Goal: Transaction & Acquisition: Obtain resource

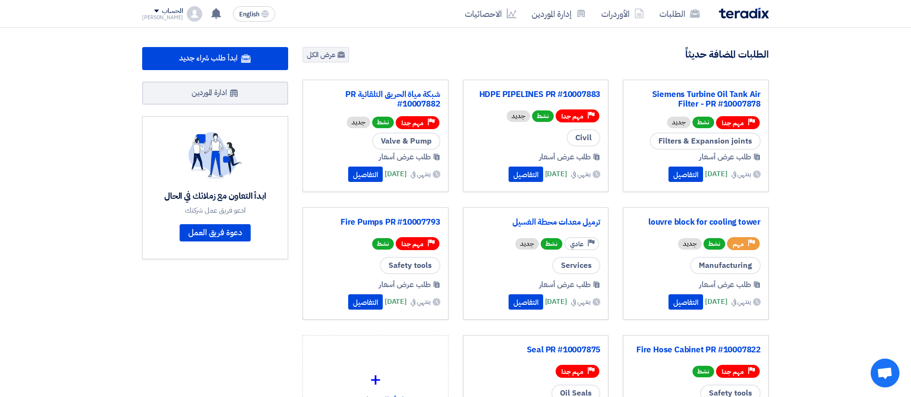
click at [168, 12] on div "الحساب" at bounding box center [172, 11] width 21 height 8
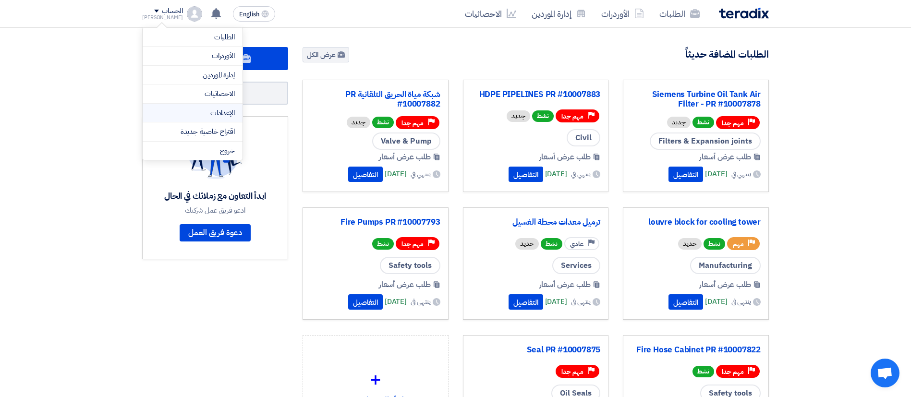
click at [224, 113] on link "الإعدادات" at bounding box center [192, 113] width 85 height 11
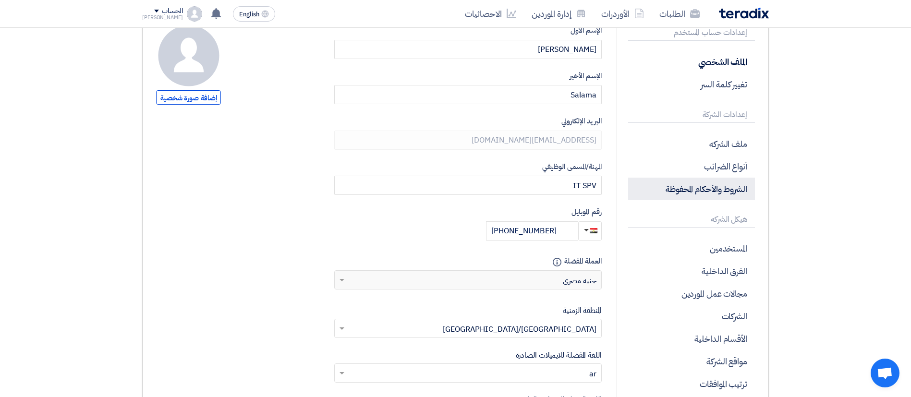
scroll to position [207, 0]
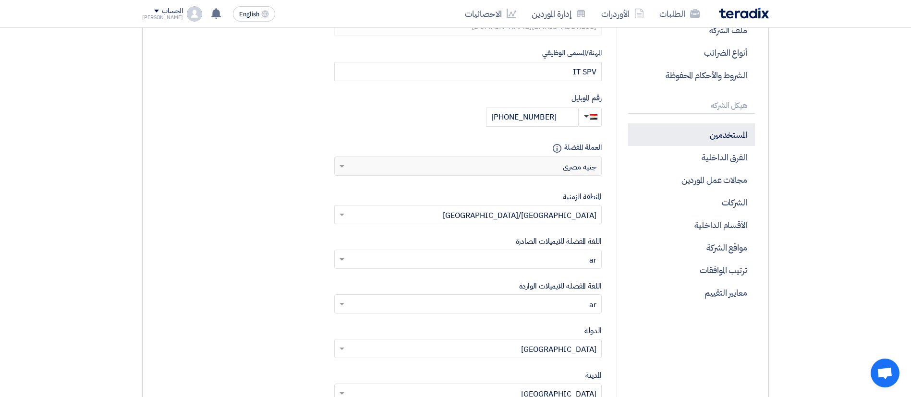
click at [733, 141] on p "المستخدمين" at bounding box center [691, 134] width 127 height 23
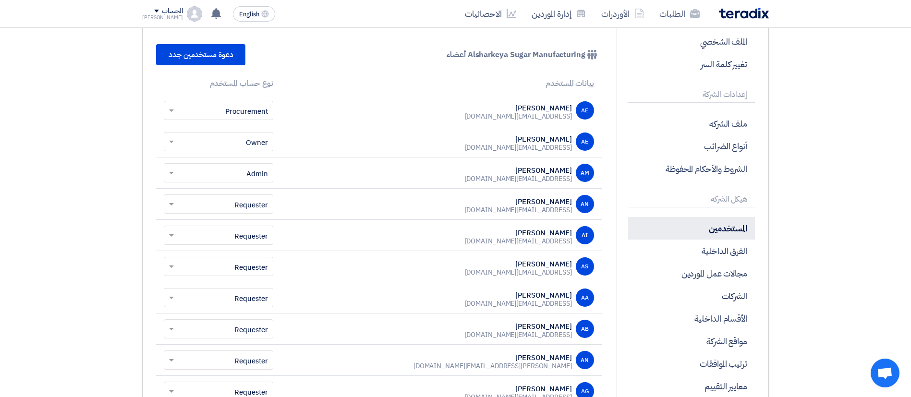
scroll to position [113, 0]
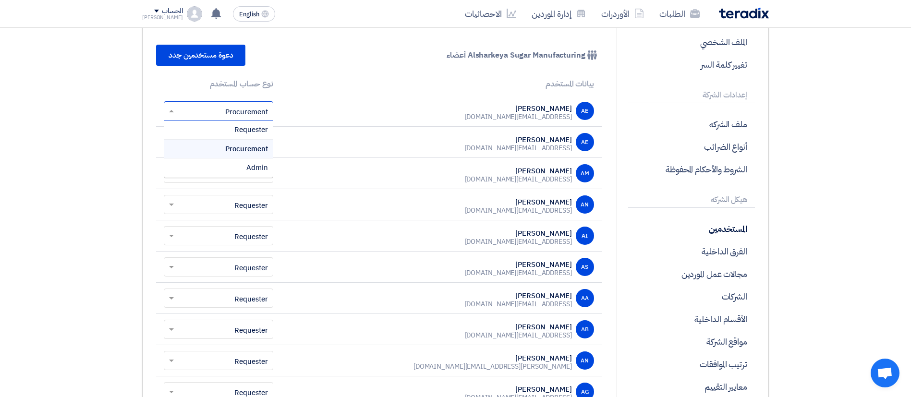
click at [236, 112] on input "text" at bounding box center [224, 112] width 90 height 16
click at [334, 118] on div "[PERSON_NAME] [EMAIL_ADDRESS][DOMAIN_NAME]" at bounding box center [441, 111] width 305 height 18
copy tr "اختر نوع الحساب × Procurement"
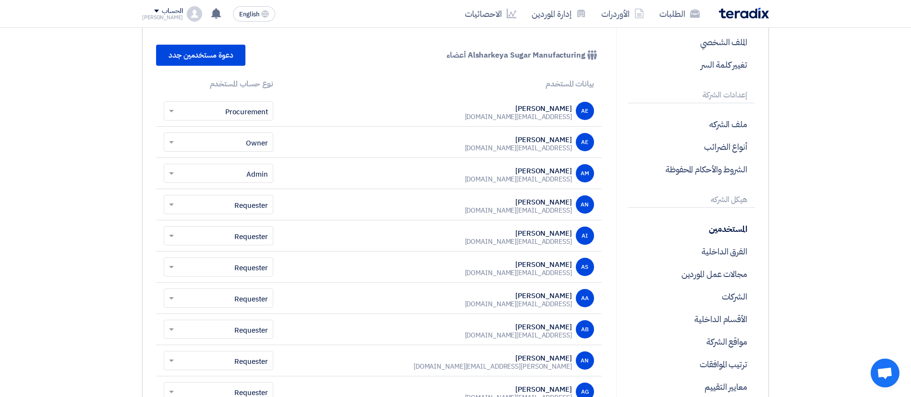
drag, startPoint x: 282, startPoint y: 116, endPoint x: 229, endPoint y: 108, distance: 53.8
click at [229, 108] on tr "[PERSON_NAME] [EMAIL_ADDRESS][DOMAIN_NAME] اختر نوع الحساب × Procurement" at bounding box center [379, 111] width 446 height 31
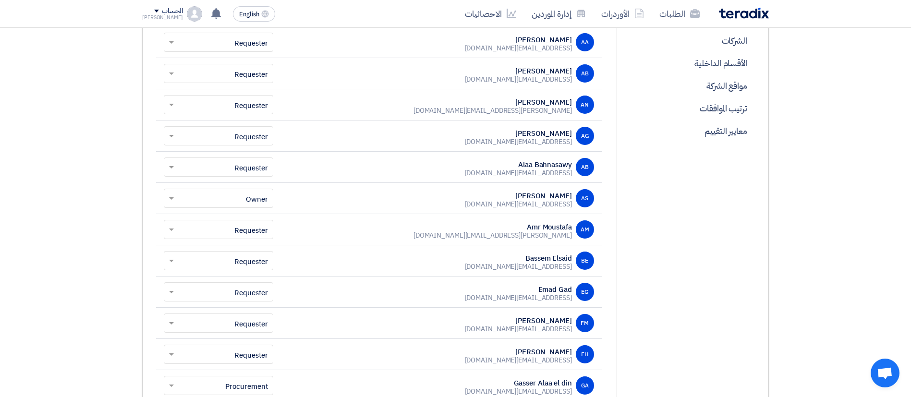
scroll to position [57, 0]
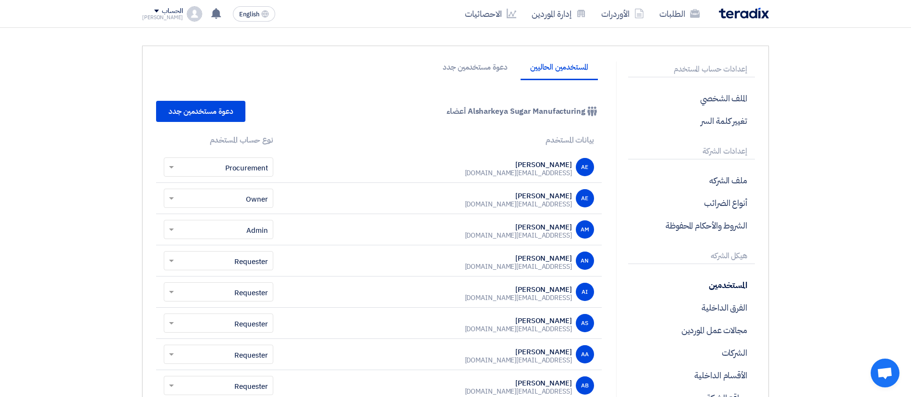
drag, startPoint x: 308, startPoint y: 289, endPoint x: 285, endPoint y: 290, distance: 23.1
click at [285, 290] on td "AI [PERSON_NAME] [EMAIL_ADDRESS][DOMAIN_NAME]" at bounding box center [441, 292] width 321 height 31
drag, startPoint x: 273, startPoint y: 292, endPoint x: 249, endPoint y: 294, distance: 24.1
click at [249, 294] on td "اختر نوع الحساب × Requester" at bounding box center [218, 292] width 125 height 31
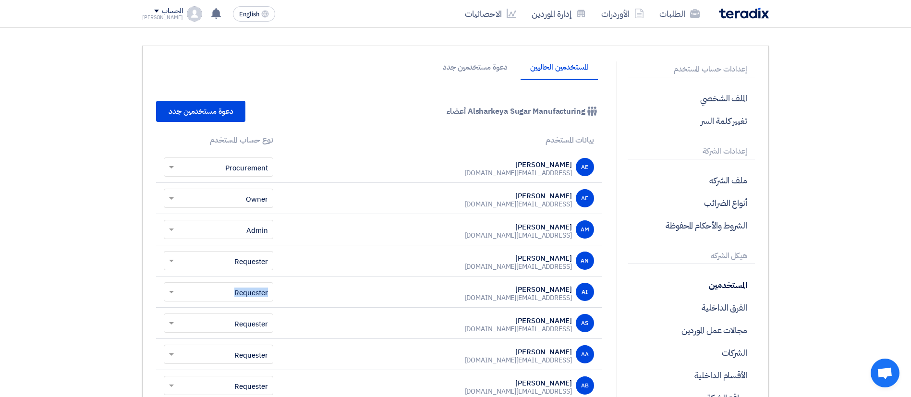
copy div "Requester"
click at [564, 12] on link "إدارة الموردين" at bounding box center [559, 13] width 70 height 23
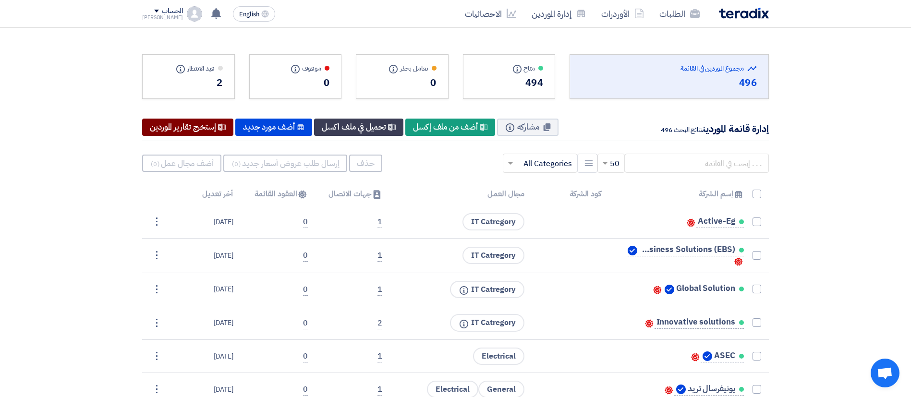
click at [217, 127] on div "Export All Suppliers Data إستخرج تقارير الموردين" at bounding box center [187, 127] width 91 height 17
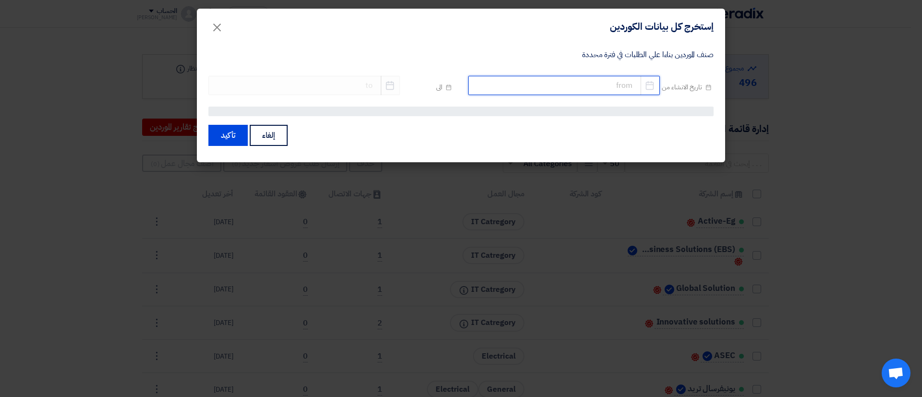
click at [570, 86] on input at bounding box center [564, 85] width 192 height 19
select select "9"
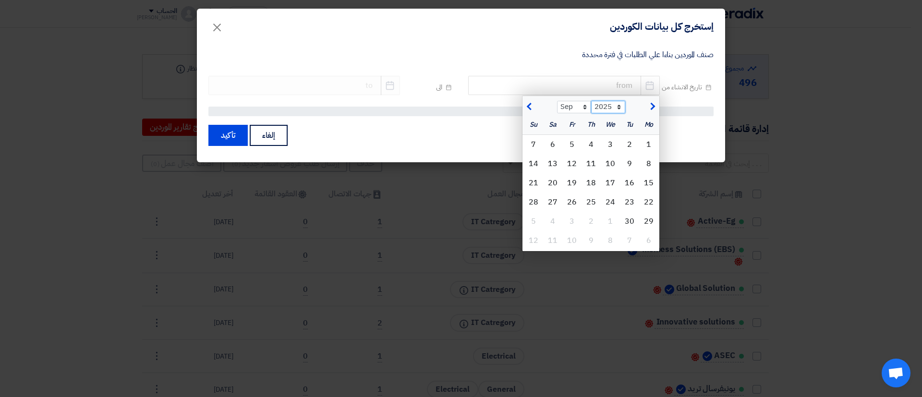
click at [619, 107] on select "2015 2016 2017 2018 2019 2020 2021 2022 2023 2024 2025 2026 2027 2028 2029 2030…" at bounding box center [608, 107] width 34 height 12
select select "2023"
click at [591, 101] on select "2015 2016 2017 2018 2019 2020 2021 2022 2023 2024 2025 2026 2027 2028 2029 2030…" at bounding box center [608, 107] width 34 height 12
click at [572, 109] on select "Jan Feb Mar Apr May Jun [DATE] Aug Sep Oct Nov Dec" at bounding box center [574, 107] width 34 height 12
select select "1"
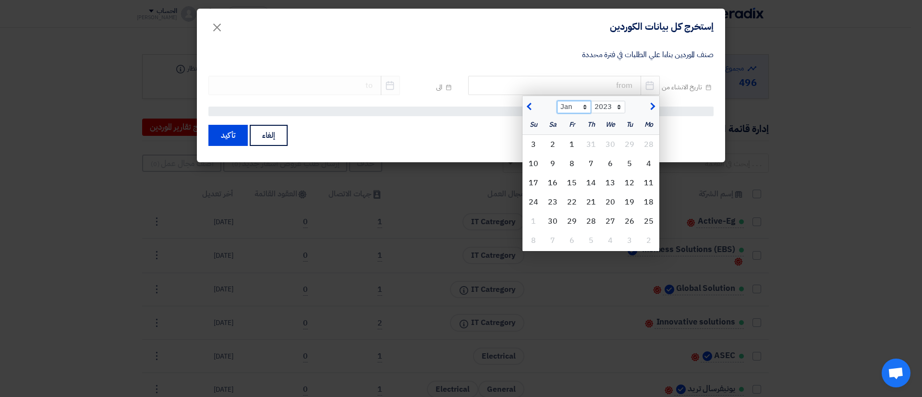
click at [557, 101] on select "Jan Feb Mar Apr May Jun [DATE] Aug Sep Oct Nov Dec" at bounding box center [574, 107] width 34 height 12
click at [539, 145] on div "1" at bounding box center [533, 144] width 19 height 19
type input "[DATE]"
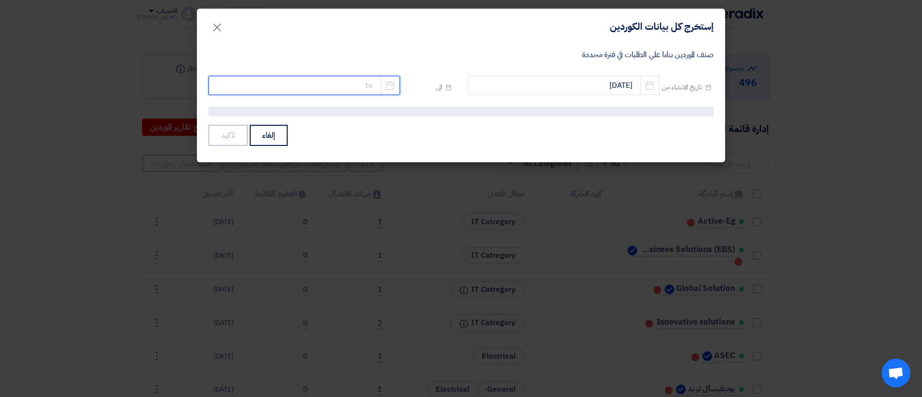
click at [361, 85] on input at bounding box center [304, 85] width 192 height 19
select select "9"
select select "2025"
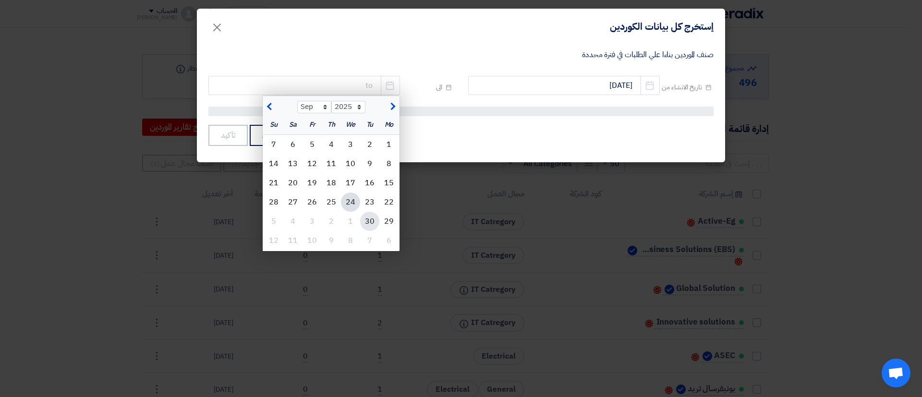
click at [374, 223] on div "30" at bounding box center [369, 221] width 19 height 19
type input "[DATE]"
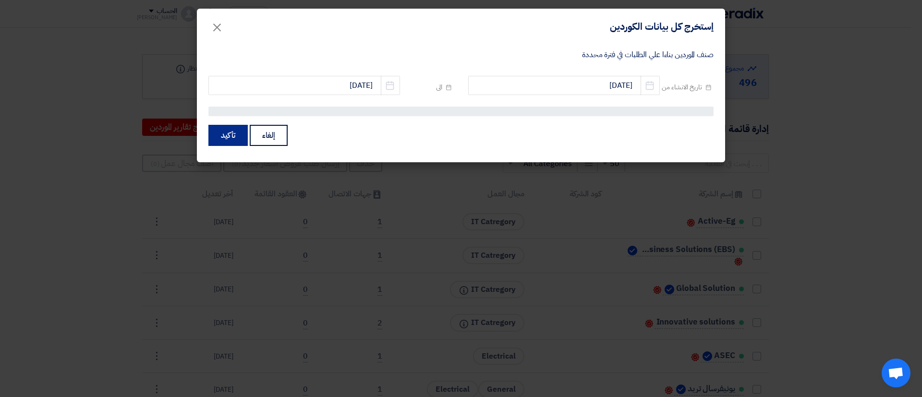
click at [225, 129] on button "تأكيد" at bounding box center [227, 135] width 39 height 21
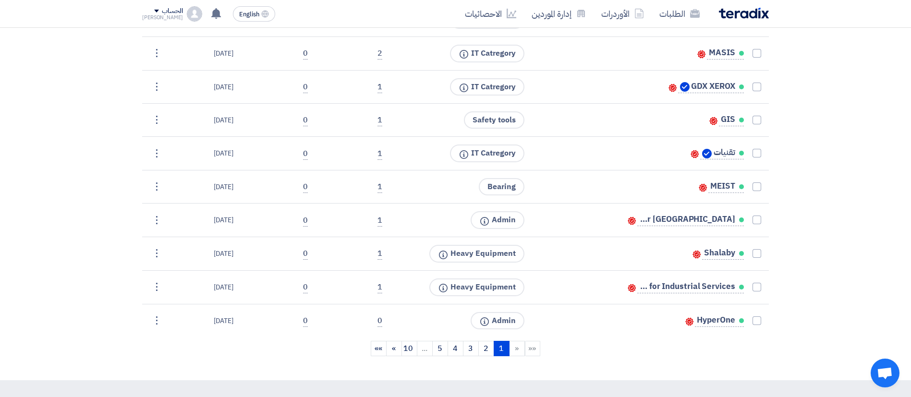
scroll to position [1933, 0]
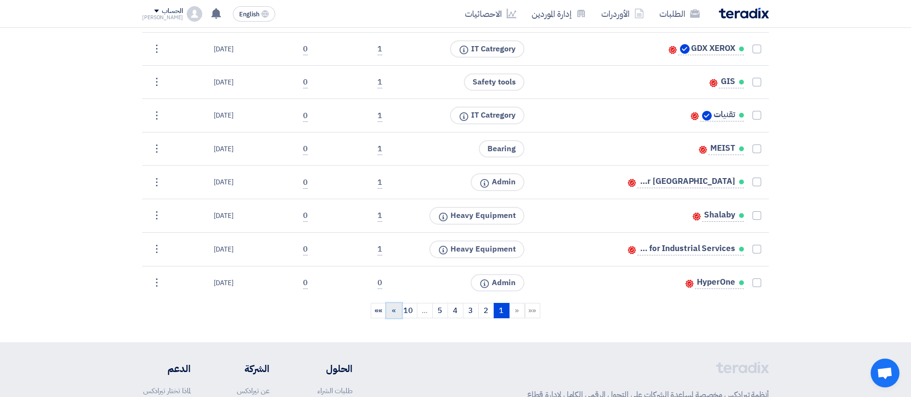
click at [398, 309] on link "»" at bounding box center [394, 310] width 16 height 15
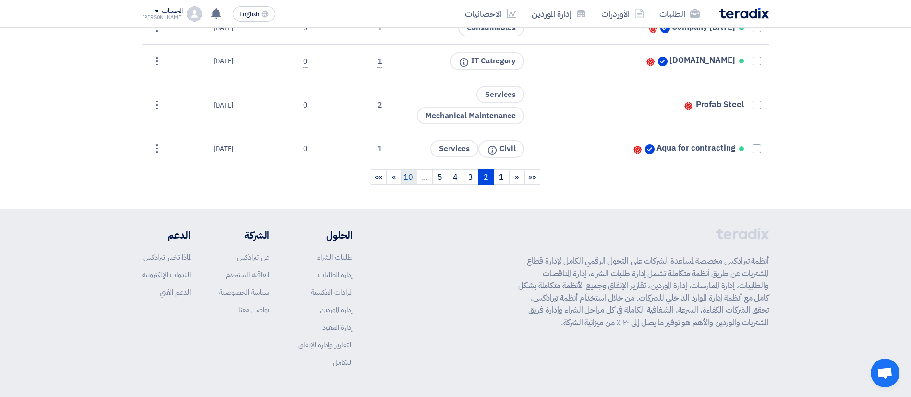
scroll to position [2103, 0]
click at [396, 170] on span "»" at bounding box center [394, 176] width 4 height 12
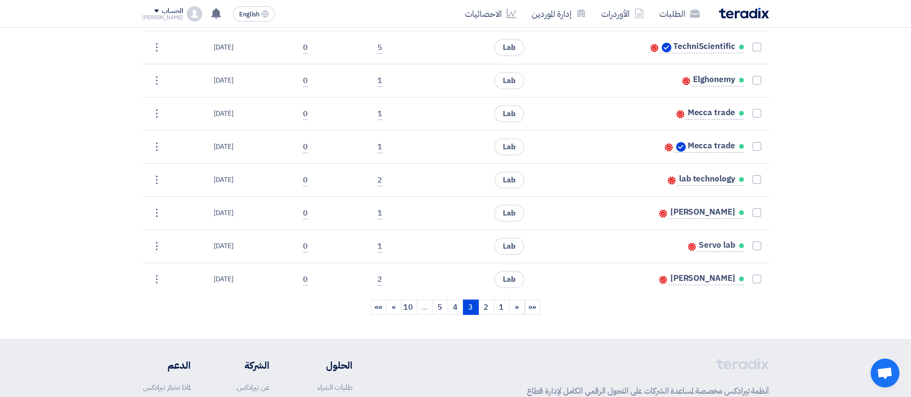
scroll to position [2233, 0]
click at [392, 303] on span "»" at bounding box center [394, 306] width 4 height 12
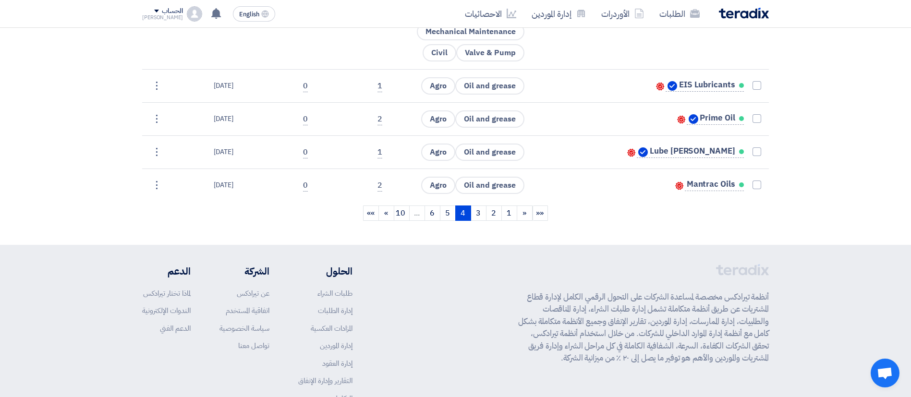
scroll to position [3072, 0]
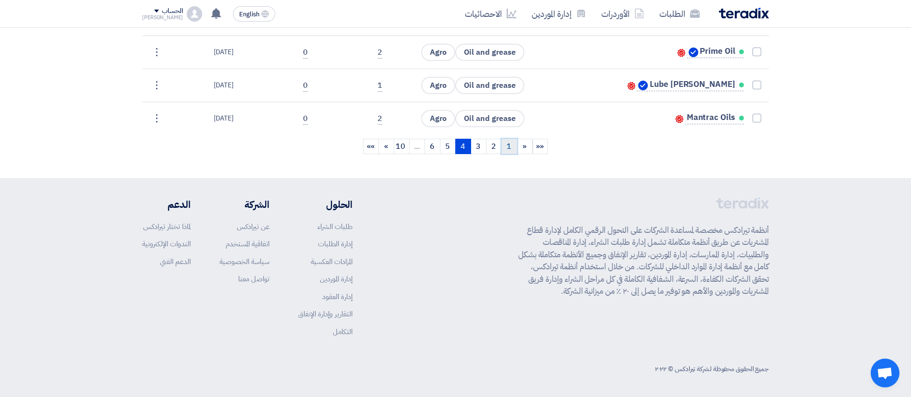
click at [510, 142] on link "1" at bounding box center [509, 146] width 16 height 15
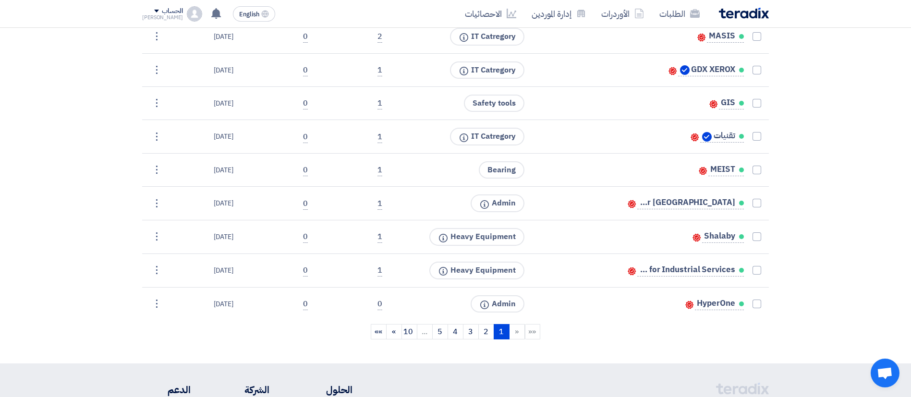
scroll to position [2099, 0]
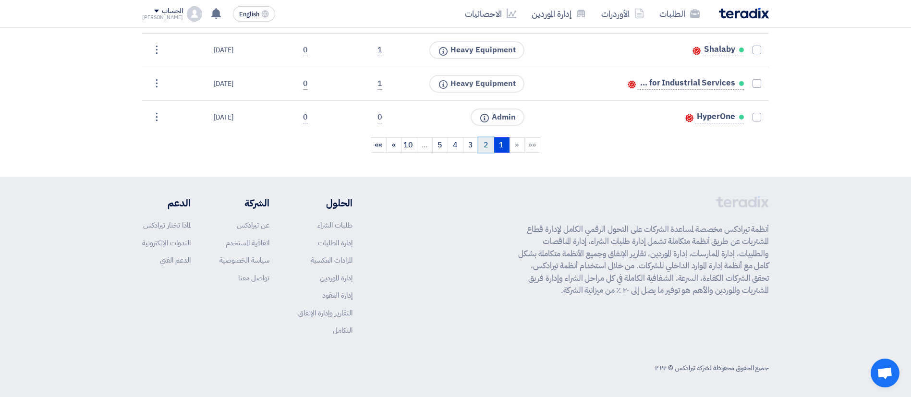
click at [486, 146] on link "2" at bounding box center [486, 144] width 16 height 15
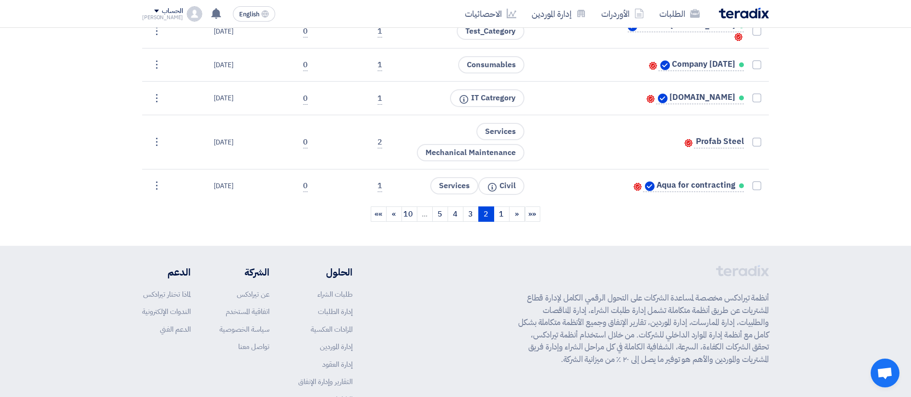
scroll to position [2108, 0]
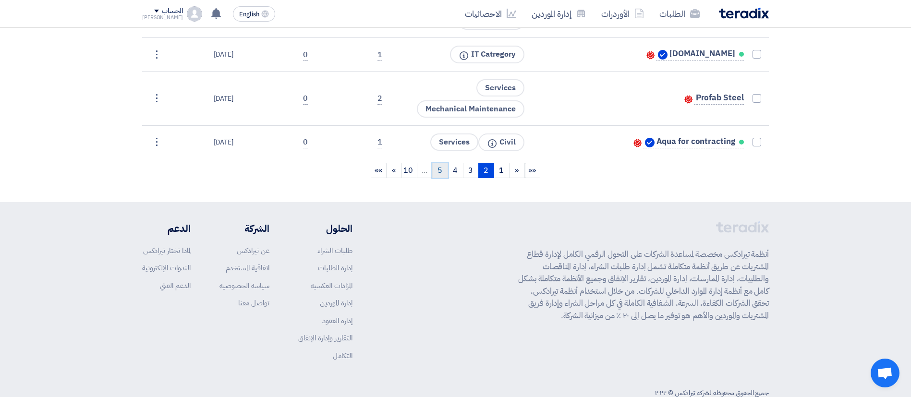
click at [446, 163] on link "5" at bounding box center [440, 170] width 16 height 15
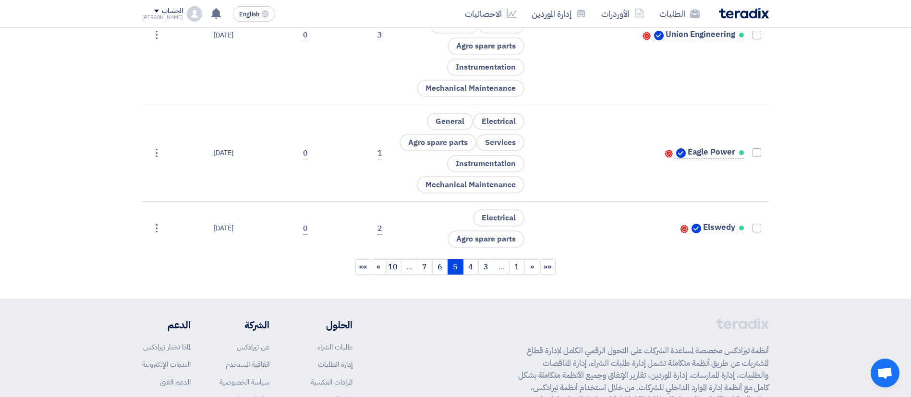
scroll to position [2292, 0]
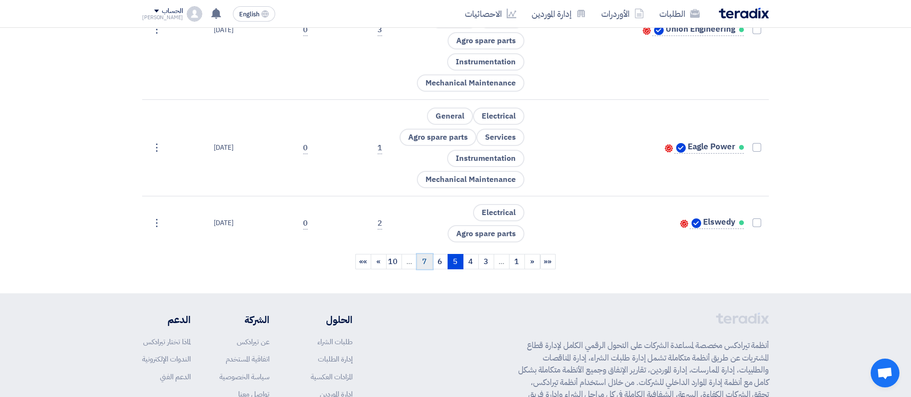
click at [424, 261] on link "7" at bounding box center [425, 261] width 16 height 15
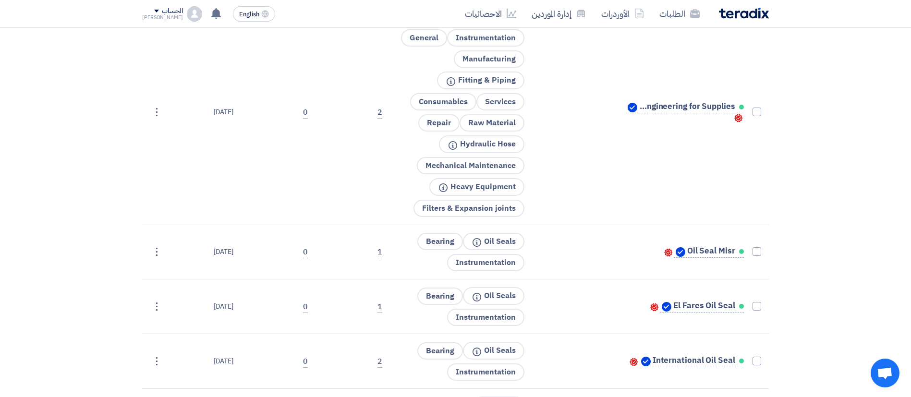
scroll to position [503, 0]
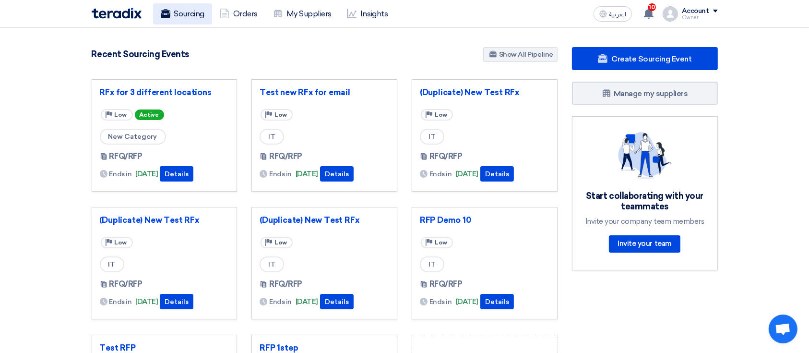
click at [200, 13] on link "Sourcing" at bounding box center [182, 13] width 59 height 21
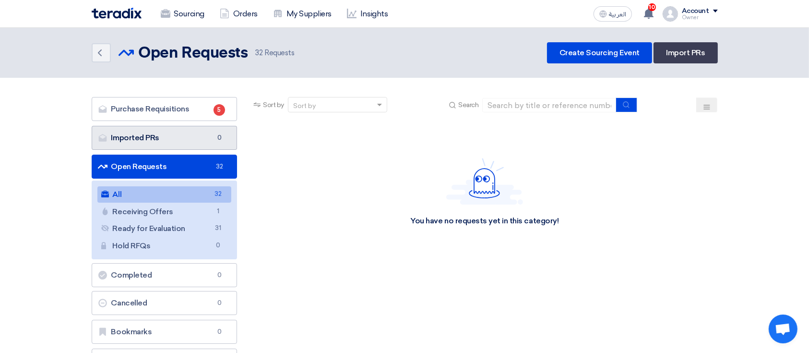
click at [178, 139] on link "Imported PRs Imported PRs 0" at bounding box center [165, 138] width 146 height 24
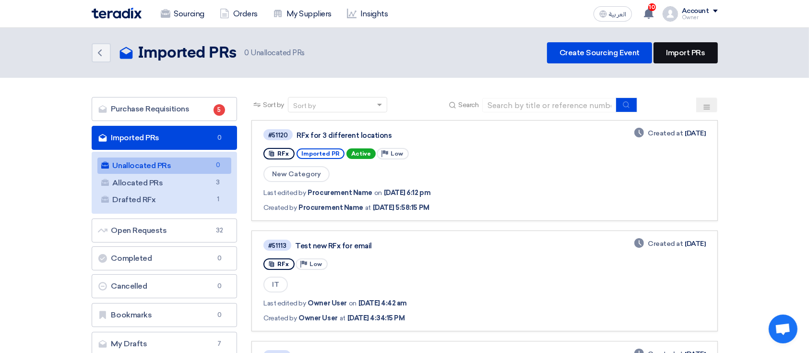
click at [672, 55] on link "Import PRs" at bounding box center [686, 52] width 64 height 21
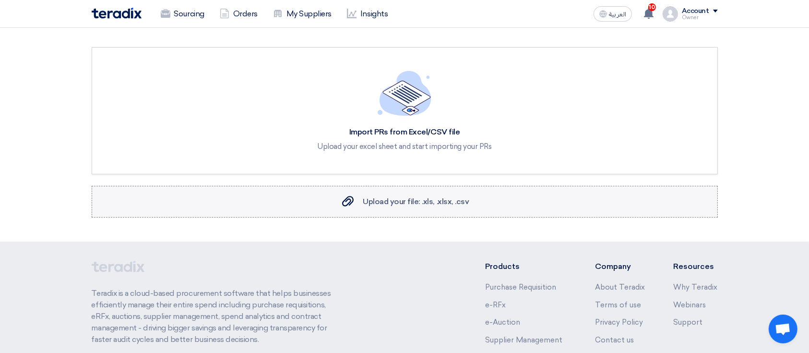
click at [380, 200] on span "Upload your file: .xls, .xlsx, .csv" at bounding box center [416, 201] width 106 height 9
click at [0, 0] on input "Upload your file: .xls, .xlsx, .csv Upload your file: .xls, .xlsx, .csv" at bounding box center [0, 0] width 0 height 0
